Goal: Task Accomplishment & Management: Manage account settings

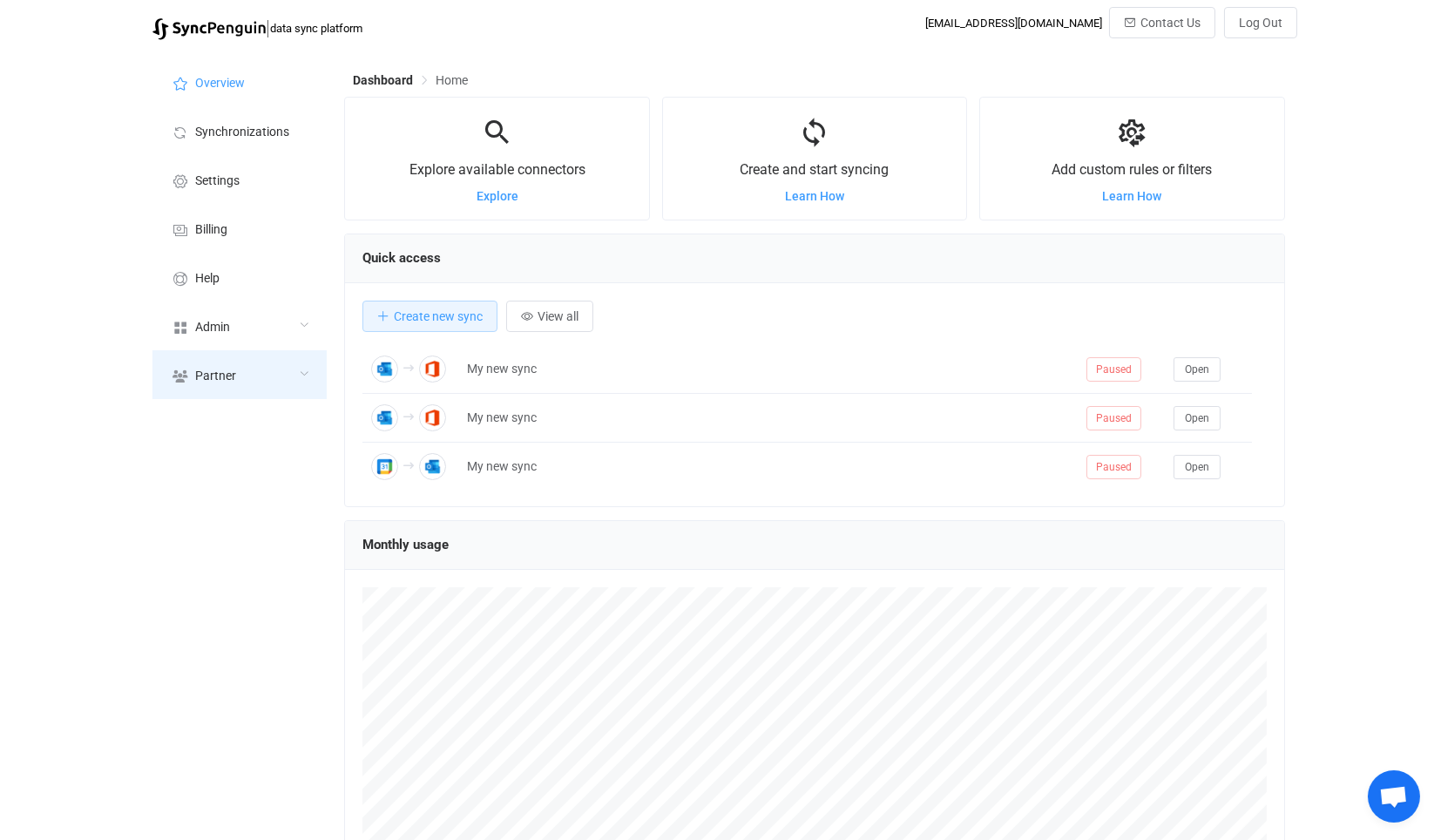
scroll to position [337, 940]
click at [221, 322] on span "Admin" at bounding box center [213, 327] width 34 height 14
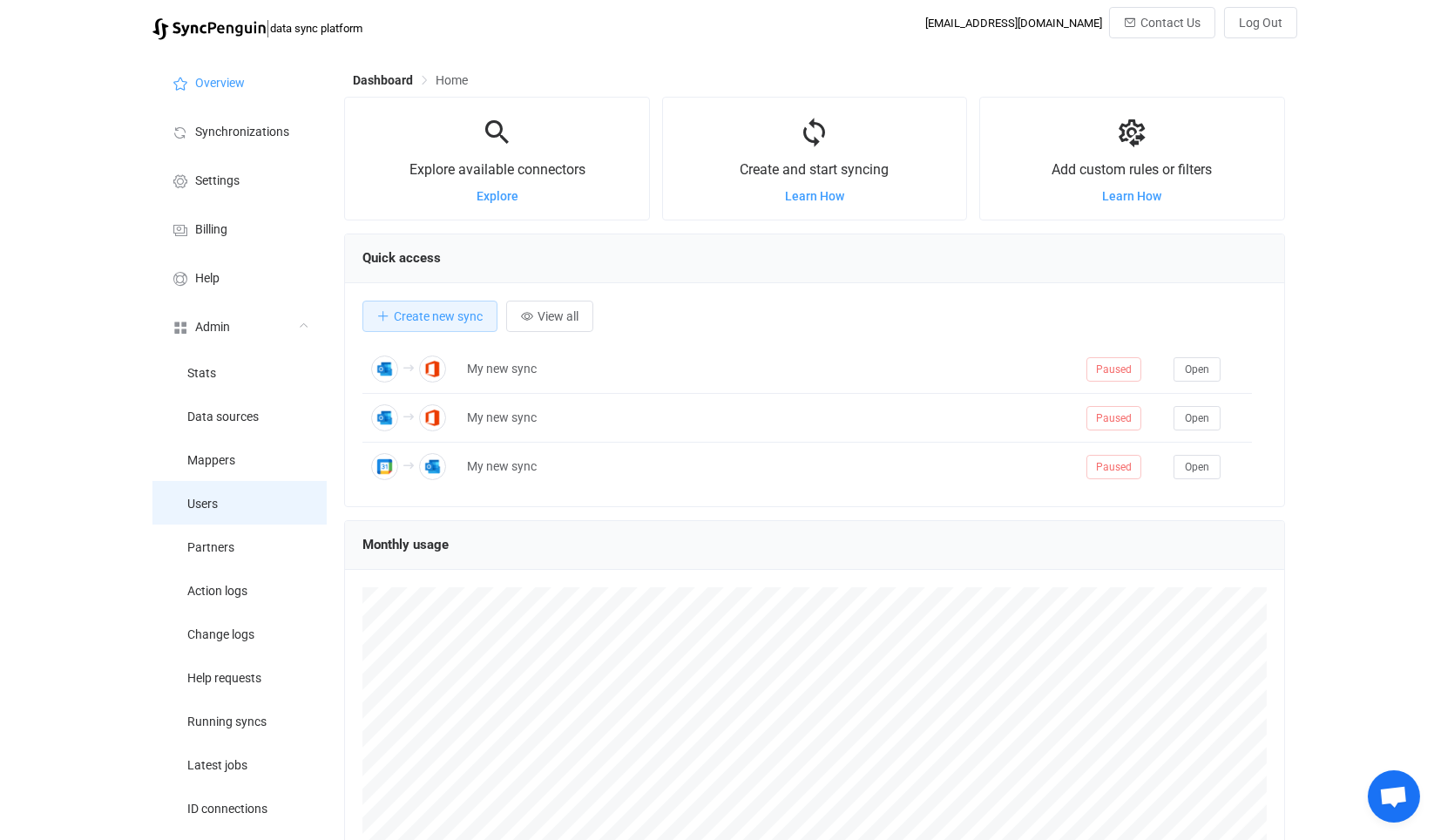
click at [285, 489] on li "Users" at bounding box center [239, 502] width 174 height 43
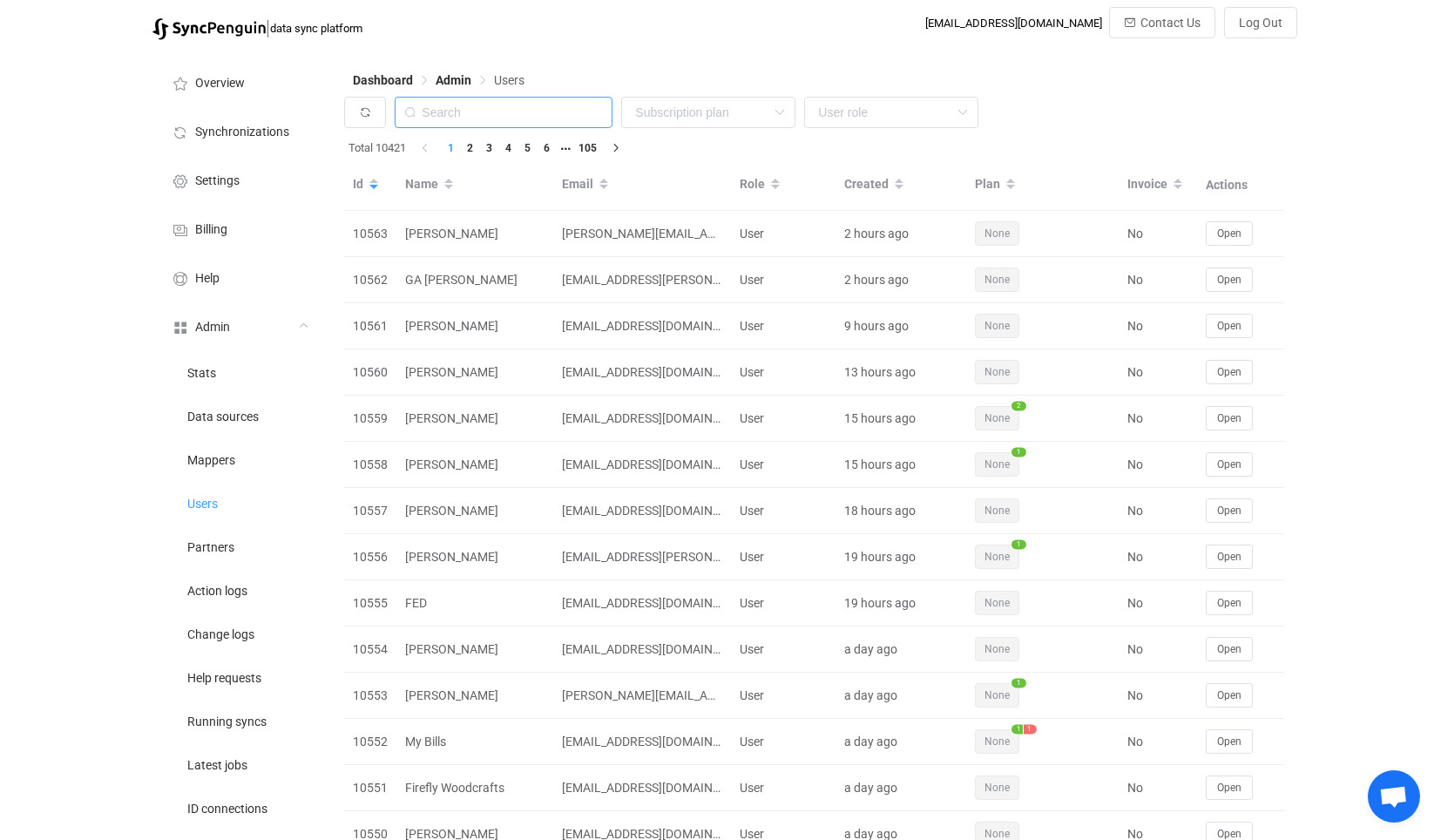
click at [551, 113] on input "text" at bounding box center [503, 112] width 218 height 32
paste input "[EMAIL_ADDRESS][DOMAIN_NAME]"
type input "[EMAIL_ADDRESS][DOMAIN_NAME]"
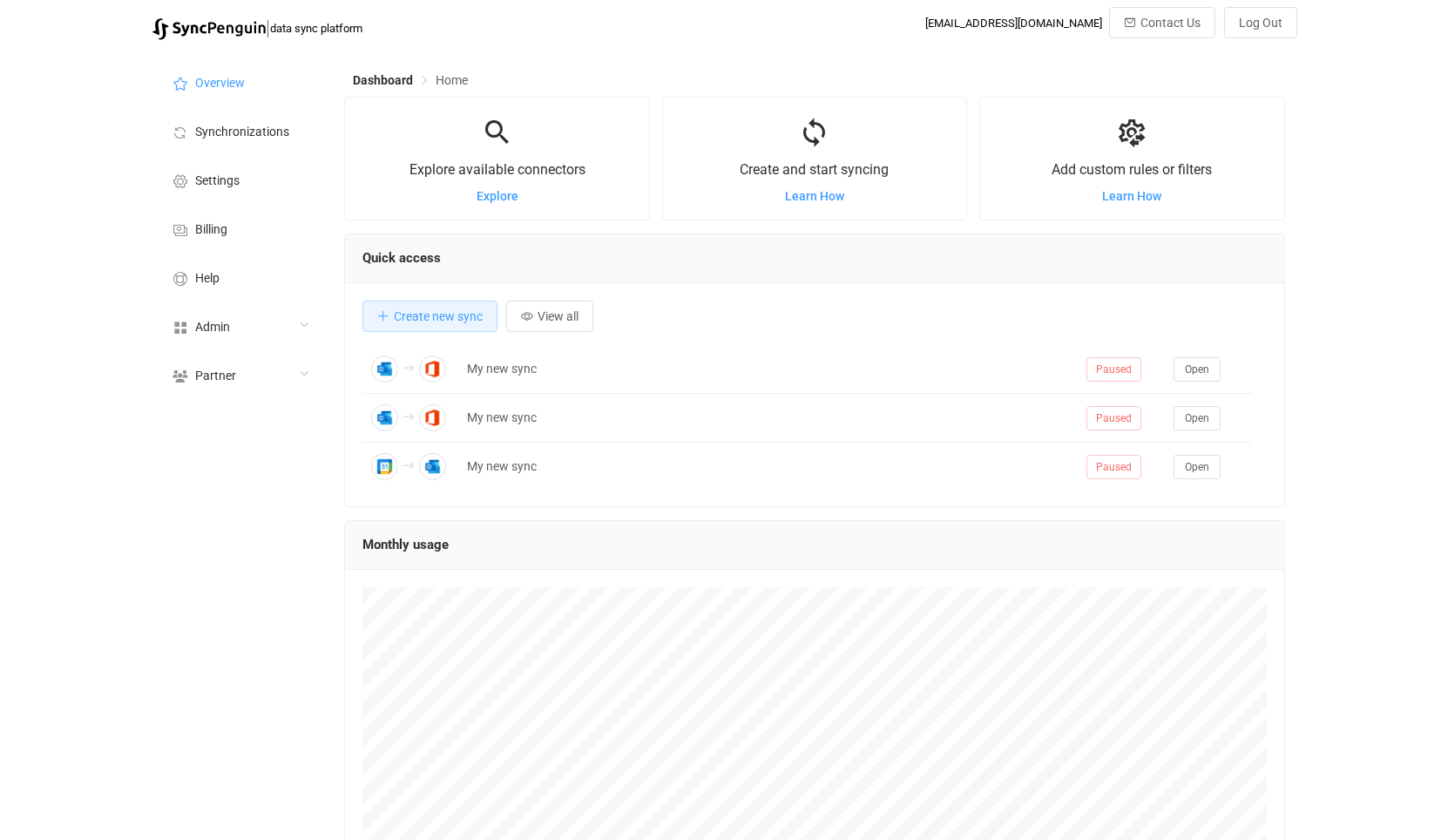
scroll to position [337, 940]
click at [213, 324] on span "Admin" at bounding box center [213, 327] width 34 height 14
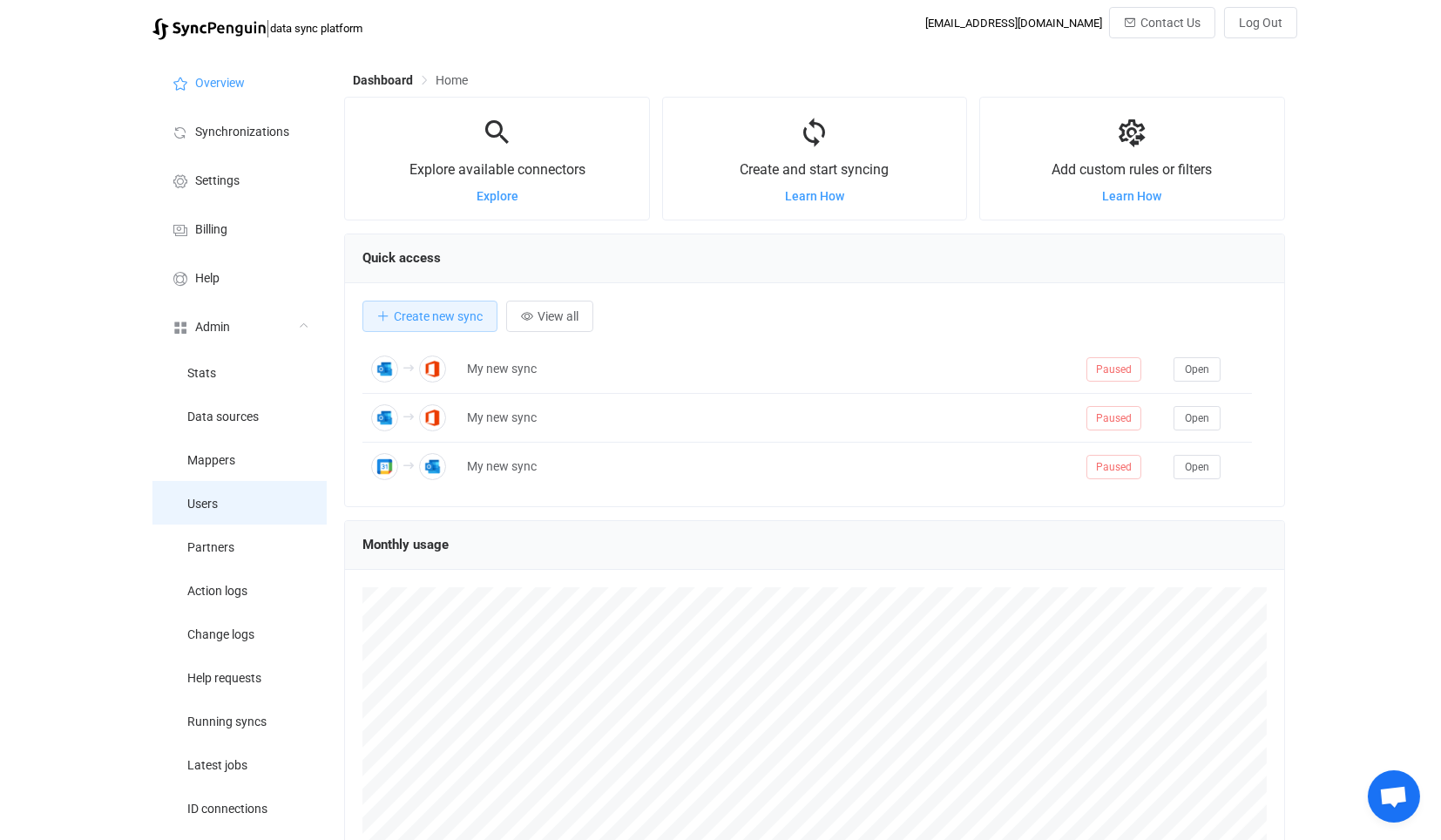
click at [253, 499] on li "Users" at bounding box center [239, 502] width 174 height 43
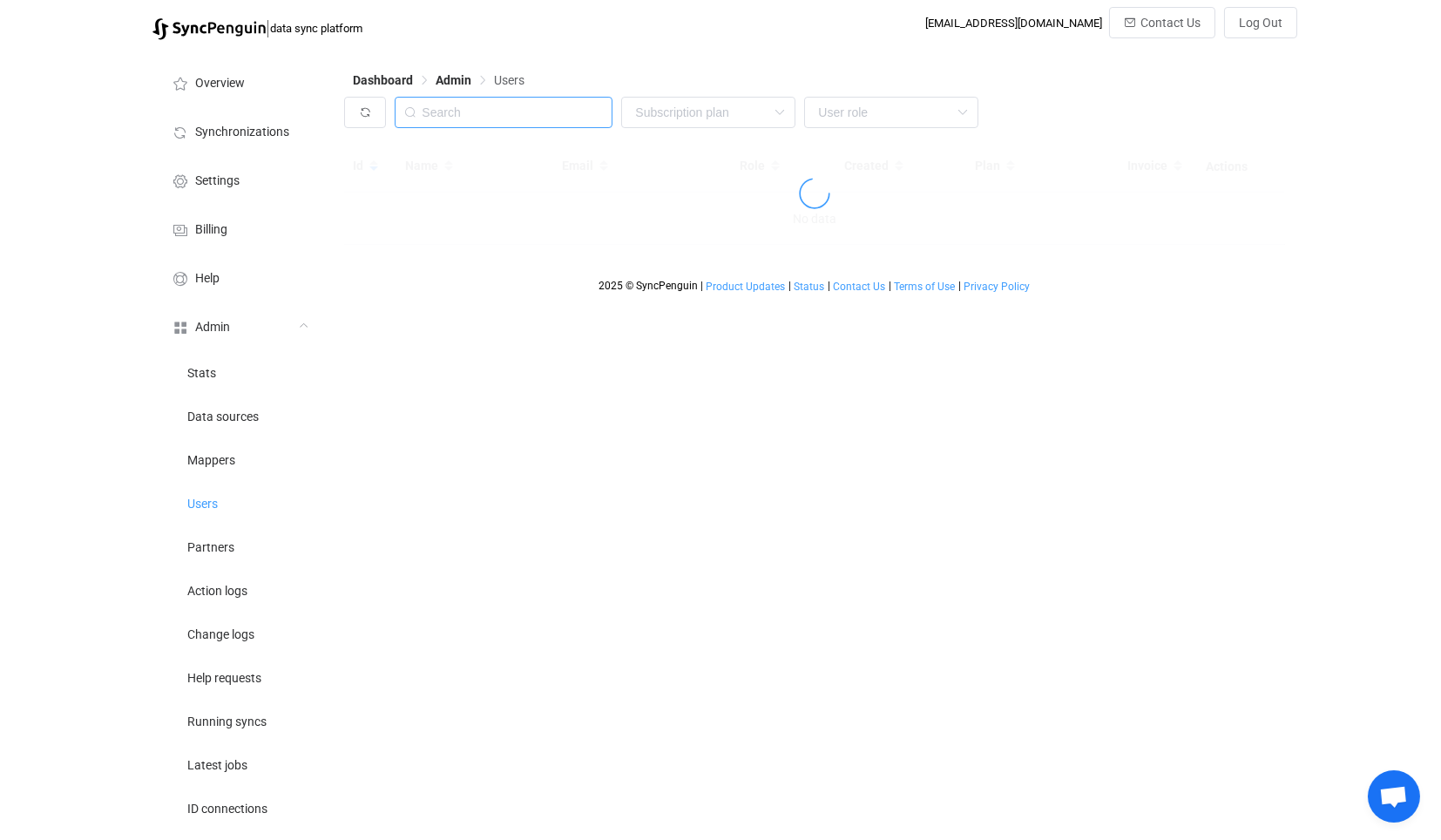
click at [535, 118] on input "text" at bounding box center [503, 112] width 218 height 32
paste input "hello@coastalvintage.com.au"
type input "hello@coastalvintage.com.au"
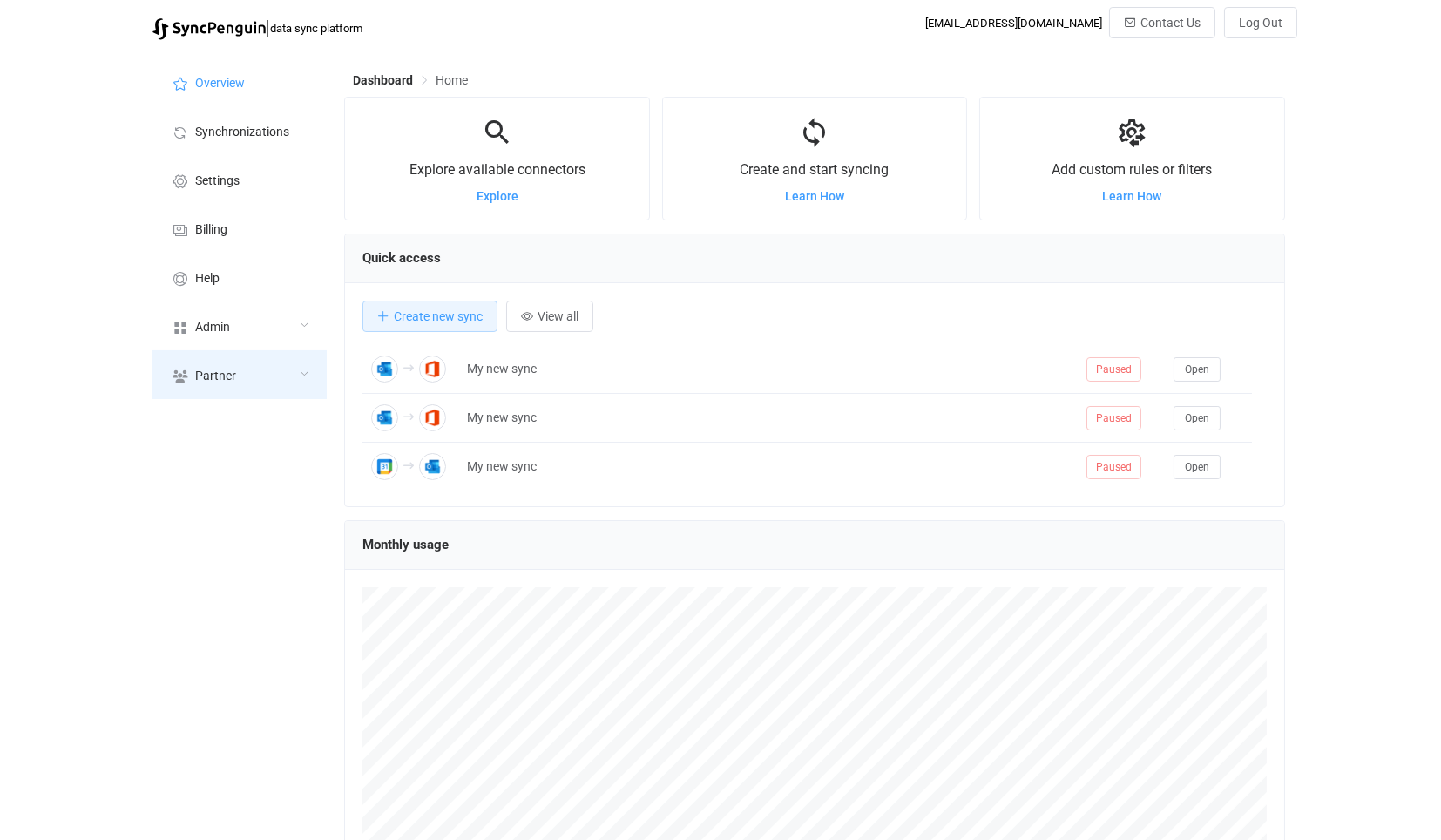
scroll to position [337, 940]
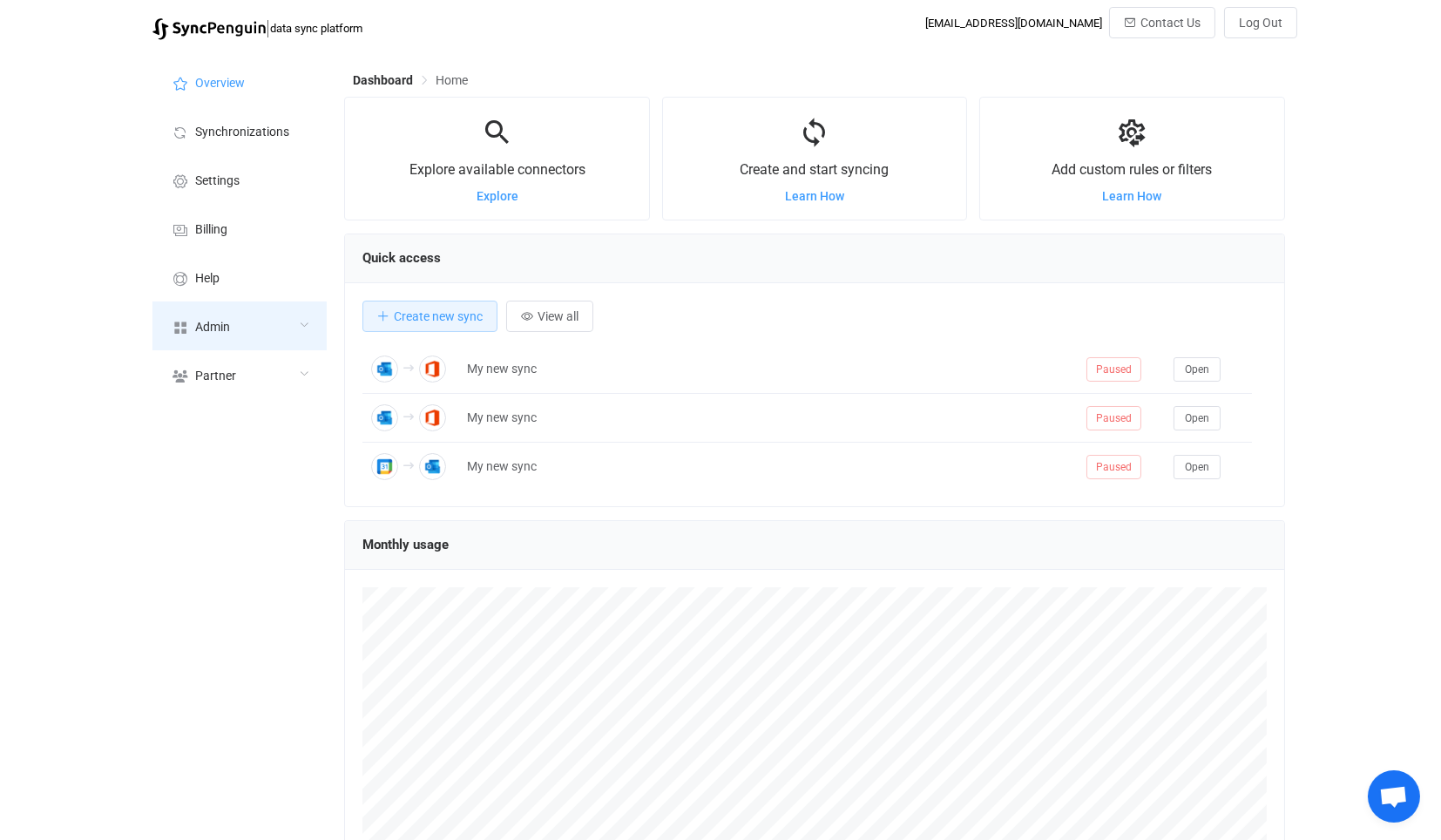
click at [211, 331] on span "Admin" at bounding box center [213, 327] width 34 height 14
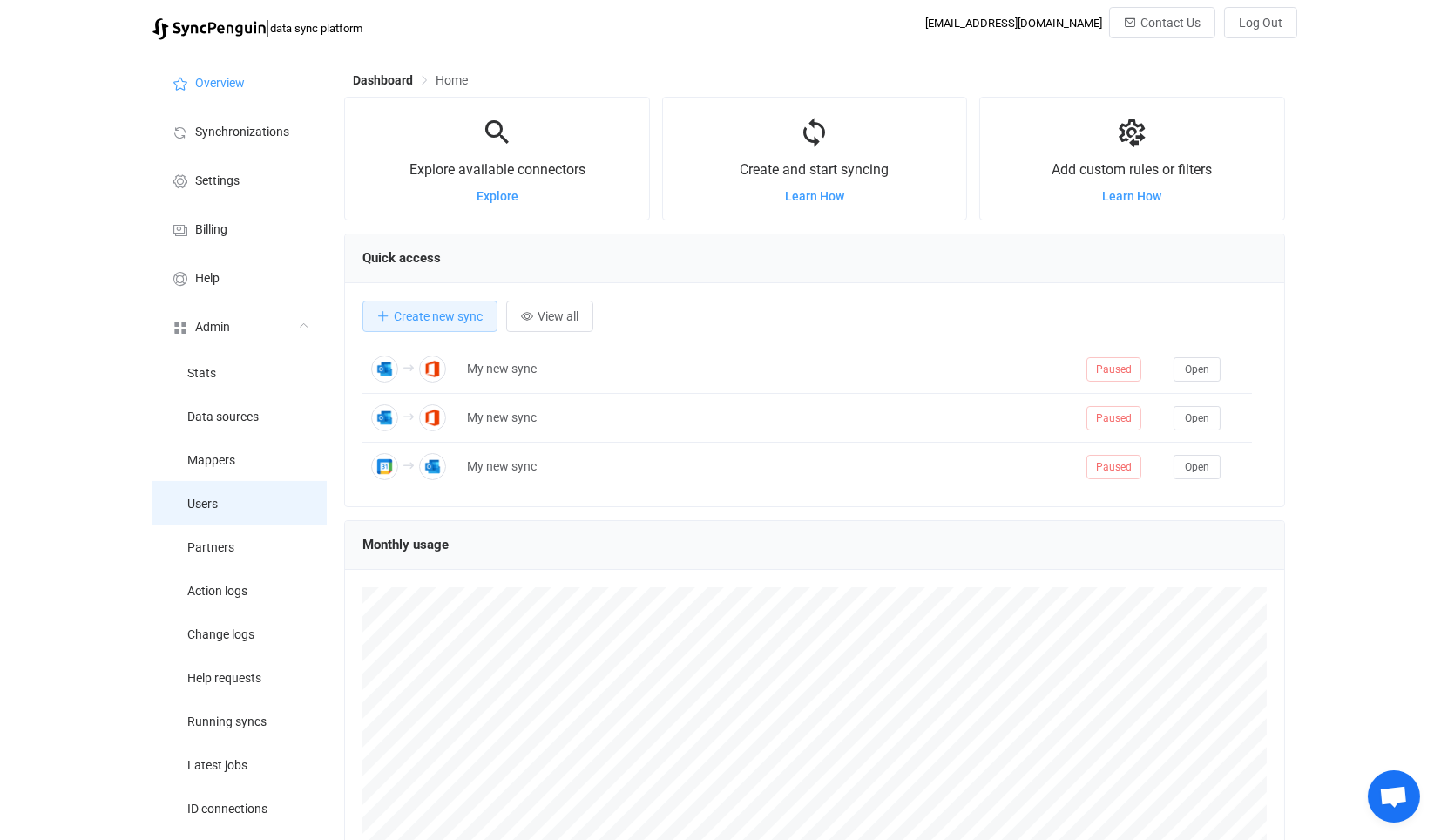
click at [242, 483] on li "Users" at bounding box center [239, 502] width 174 height 43
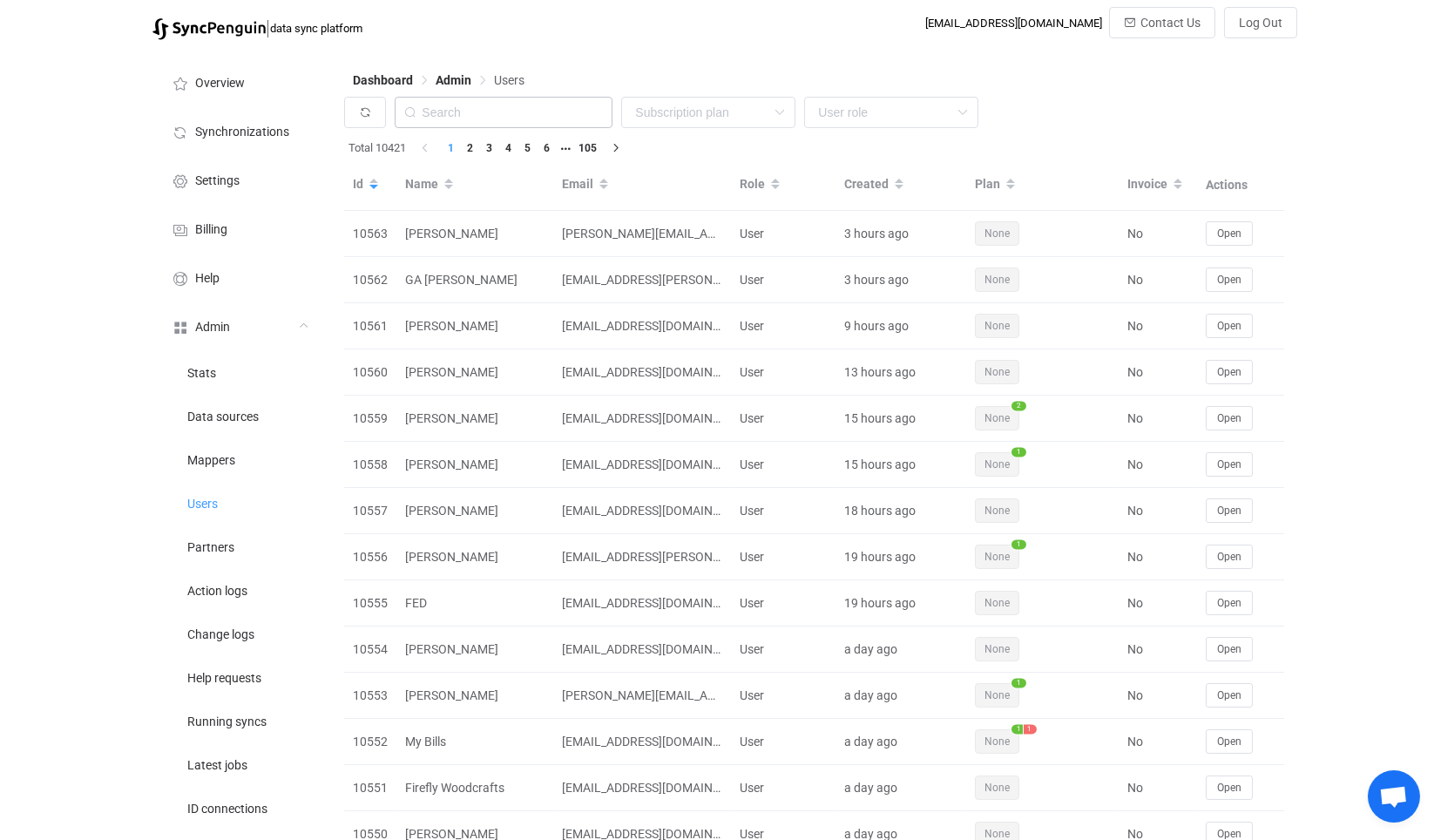
drag, startPoint x: 537, startPoint y: 96, endPoint x: 530, endPoint y: 119, distance: 24.0
click at [530, 119] on input "text" at bounding box center [503, 112] width 218 height 32
paste input "[EMAIL_ADDRESS][DOMAIN_NAME]"
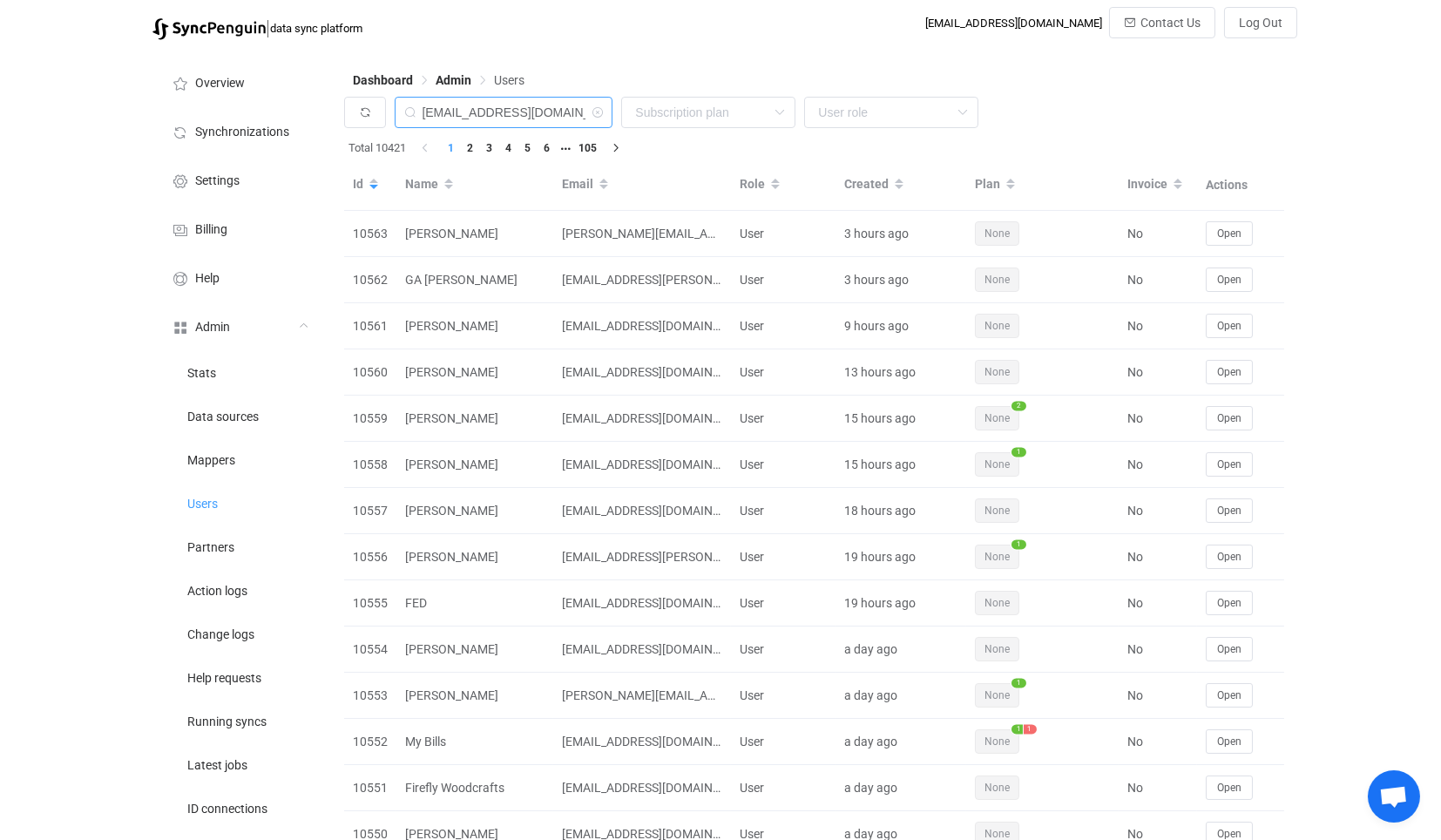
type input "[EMAIL_ADDRESS][DOMAIN_NAME]"
